Goal: Information Seeking & Learning: Understand process/instructions

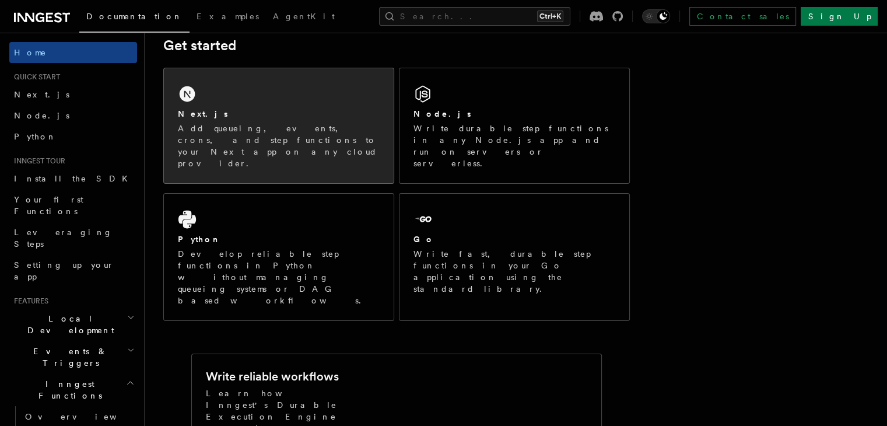
click at [304, 110] on div "Next.js" at bounding box center [279, 114] width 202 height 12
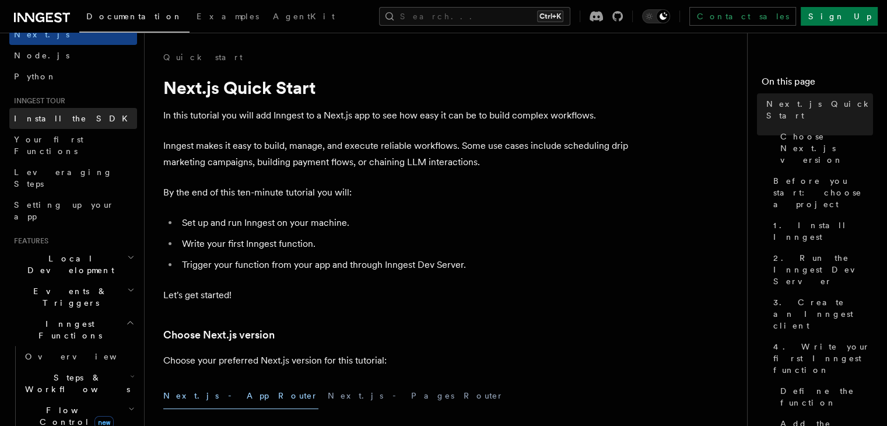
scroll to position [117, 0]
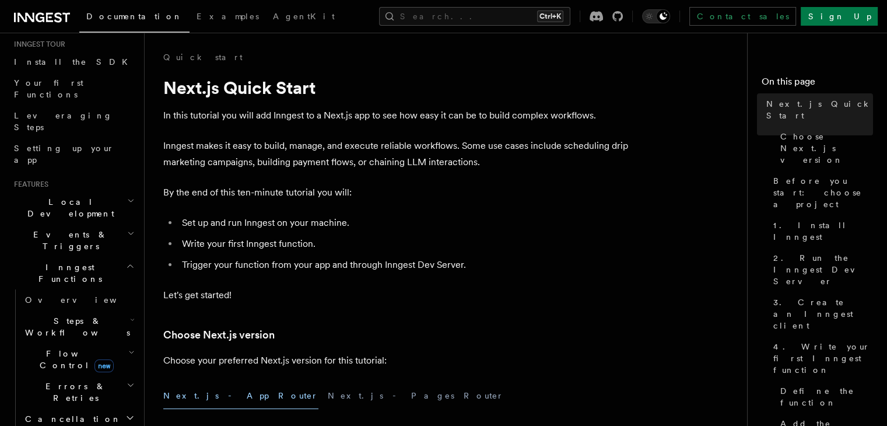
click at [86, 191] on h2 "Local Development" at bounding box center [73, 207] width 128 height 33
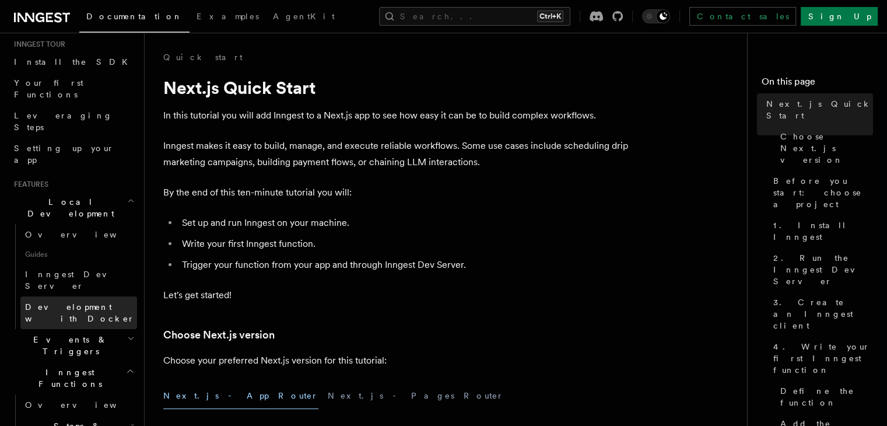
scroll to position [233, 0]
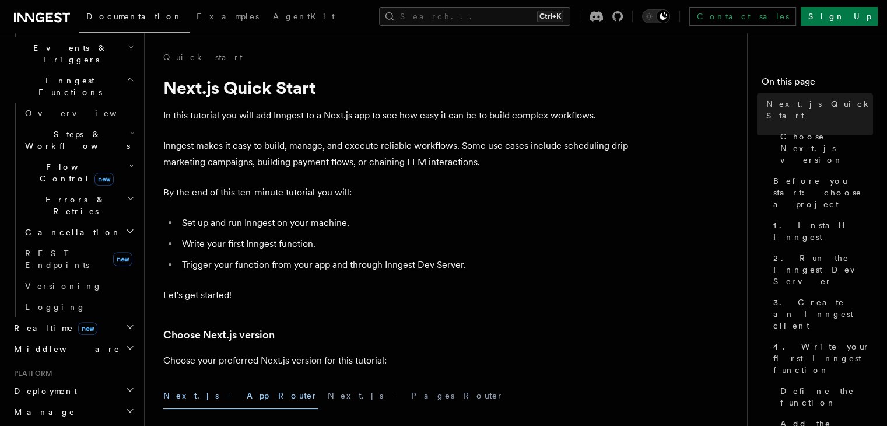
click at [82, 380] on h2 "Deployment" at bounding box center [73, 390] width 128 height 21
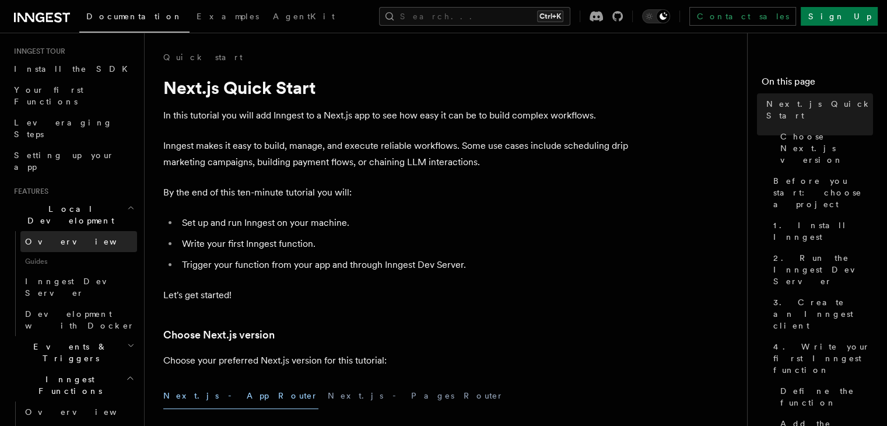
scroll to position [117, 0]
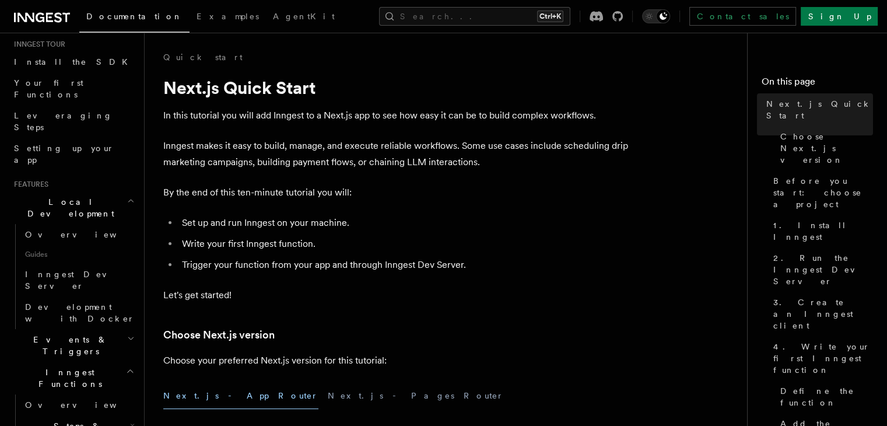
click at [89, 191] on h2 "Local Development" at bounding box center [73, 207] width 128 height 33
click at [67, 224] on link "Overview" at bounding box center [78, 234] width 117 height 21
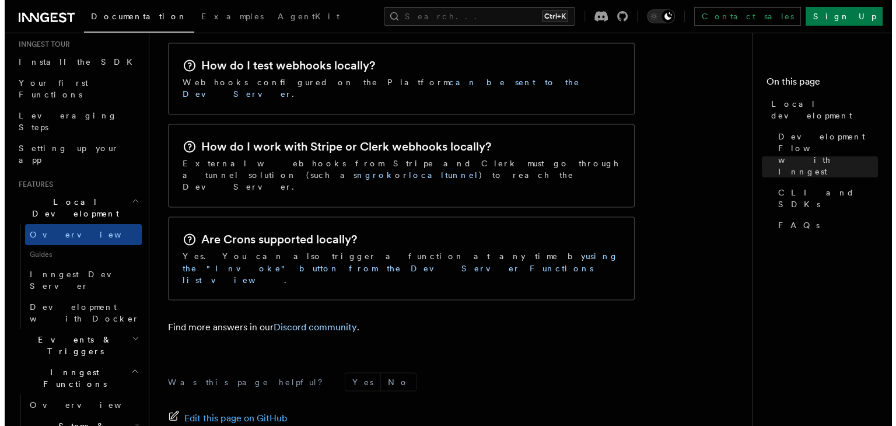
scroll to position [1964, 0]
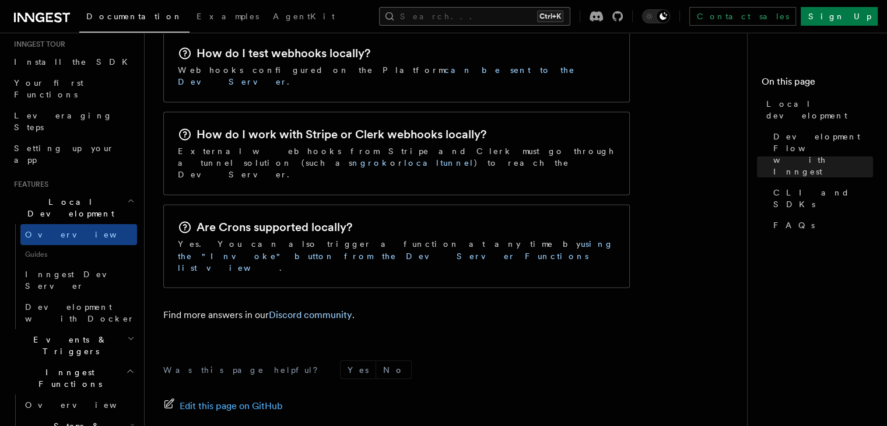
click at [497, 19] on button "Search... Ctrl+K" at bounding box center [474, 16] width 191 height 19
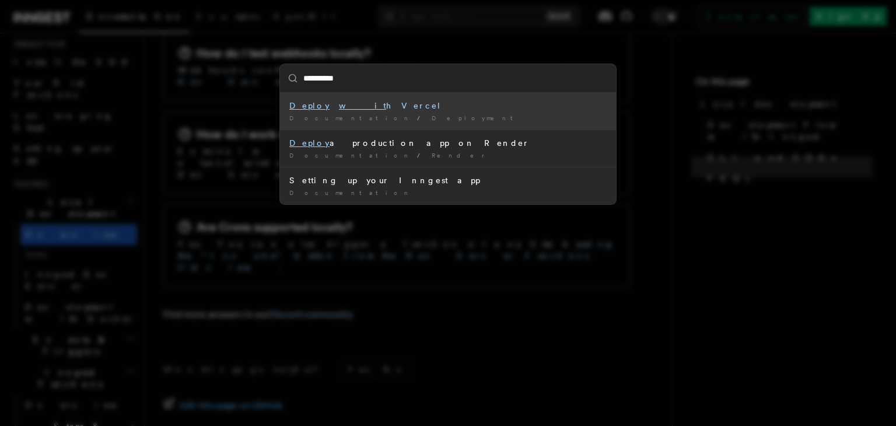
type input "**********"
click at [314, 105] on mark "Deploy" at bounding box center [309, 105] width 40 height 9
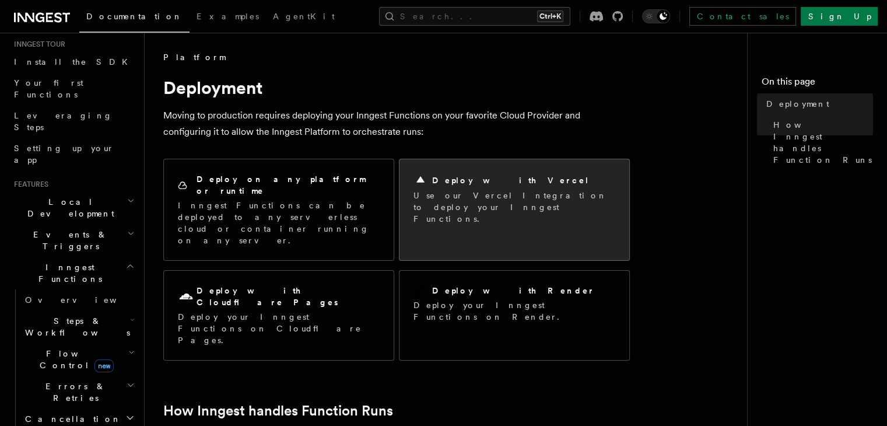
click at [492, 184] on h2 "Deploy with Vercel" at bounding box center [510, 180] width 157 height 12
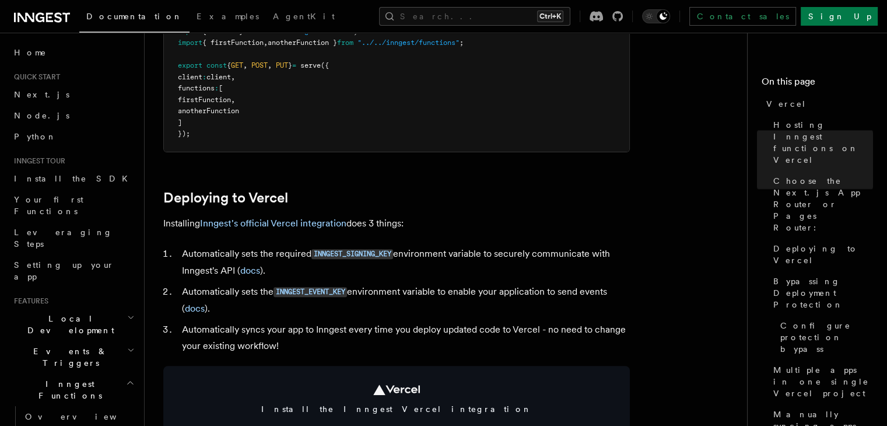
scroll to position [408, 0]
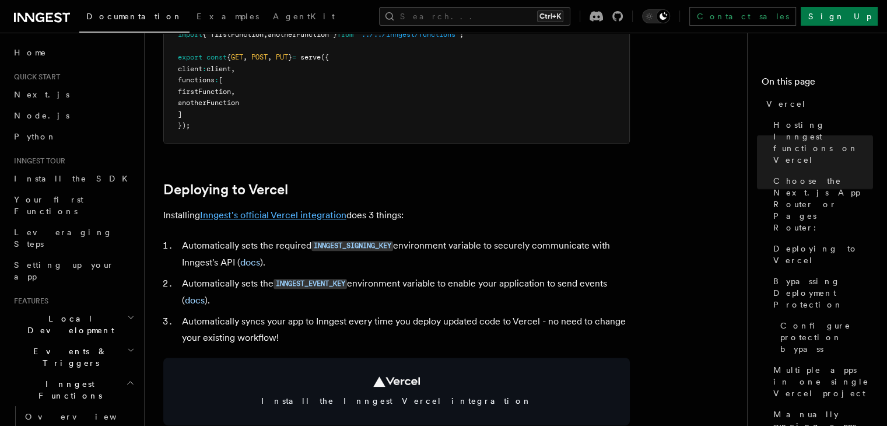
click at [264, 217] on link "Inngest's official Vercel integration" at bounding box center [273, 214] width 146 height 11
click at [268, 212] on link "Inngest's official Vercel integration" at bounding box center [273, 214] width 146 height 11
